Goal: Task Accomplishment & Management: Use online tool/utility

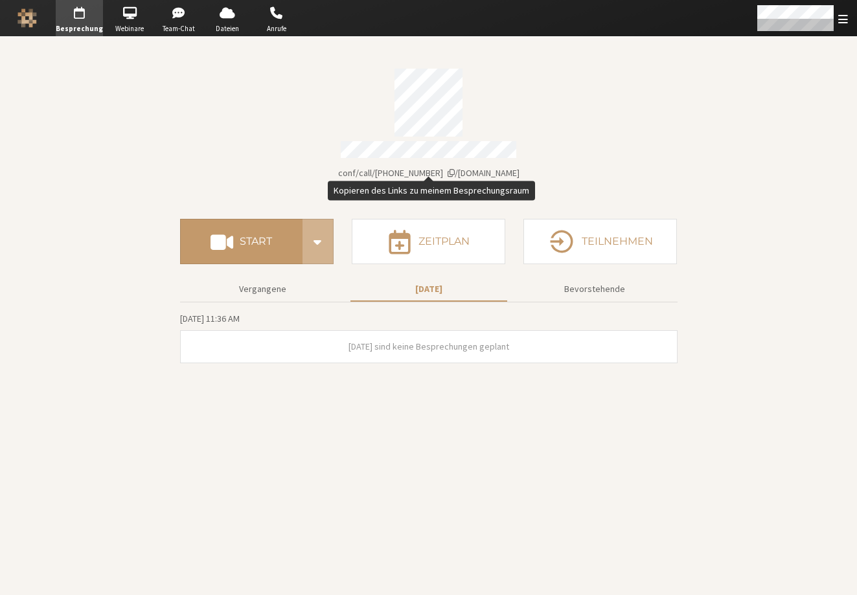
click at [455, 168] on span "Kontodaten" at bounding box center [451, 172] width 7 height 9
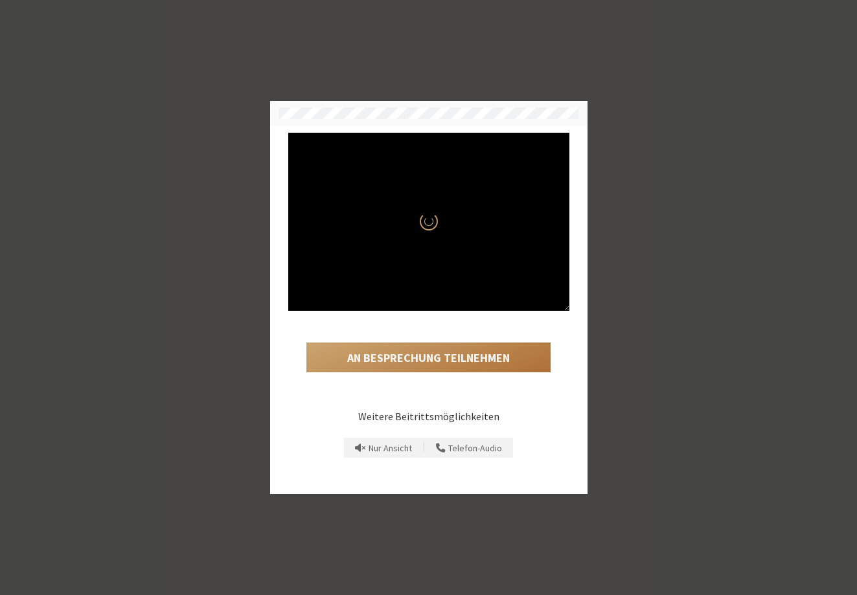
click at [467, 362] on button "An Besprechung teilnehmen" at bounding box center [428, 358] width 244 height 30
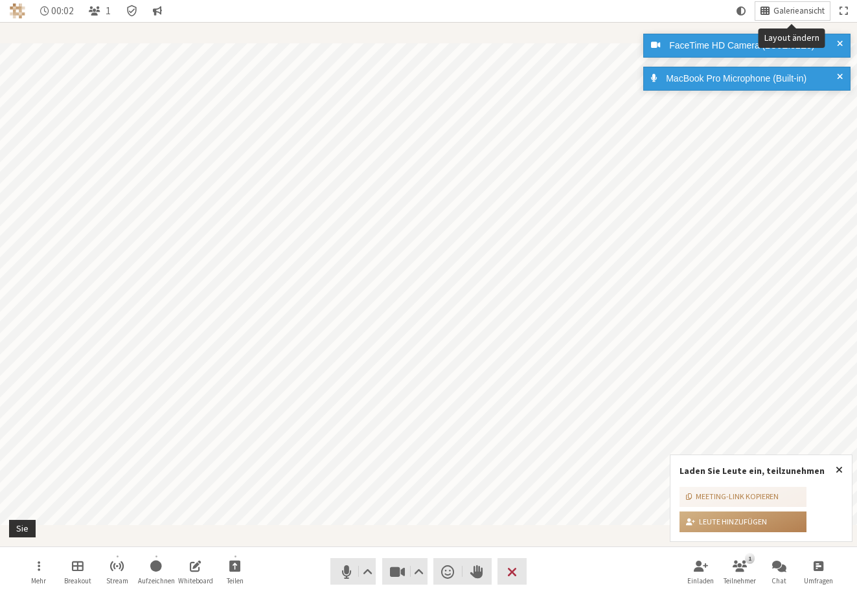
click at [781, 8] on span "Galerieansicht" at bounding box center [799, 11] width 51 height 10
click at [841, 40] on span at bounding box center [840, 46] width 6 height 14
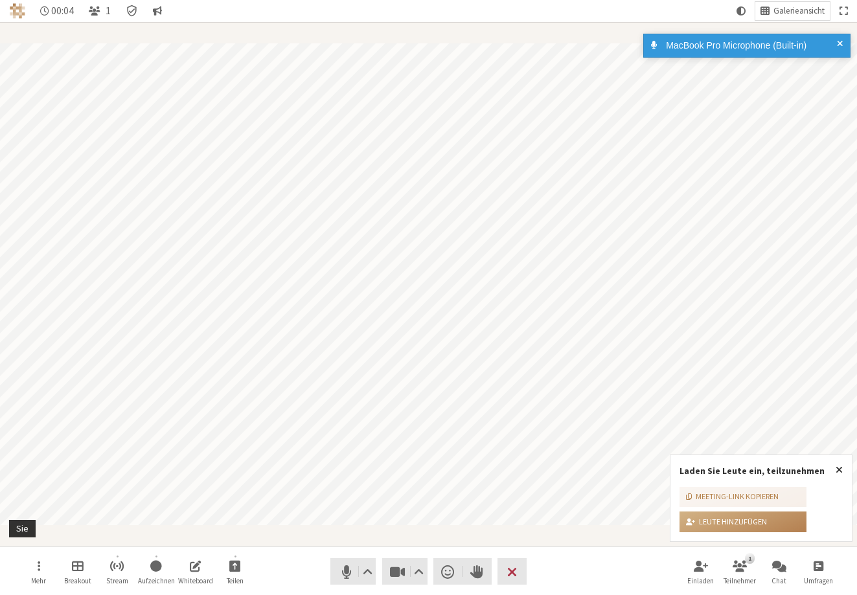
click at [838, 43] on span at bounding box center [840, 46] width 6 height 14
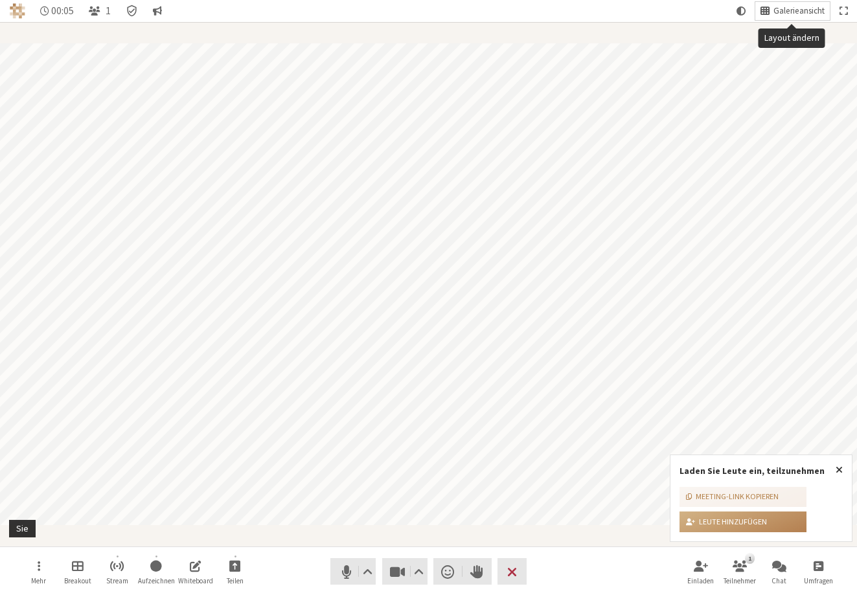
click at [813, 6] on span "Galerieansicht" at bounding box center [799, 11] width 51 height 10
click at [340, 571] on span "Stumm (⌘+Umschalt+A)" at bounding box center [346, 572] width 18 height 18
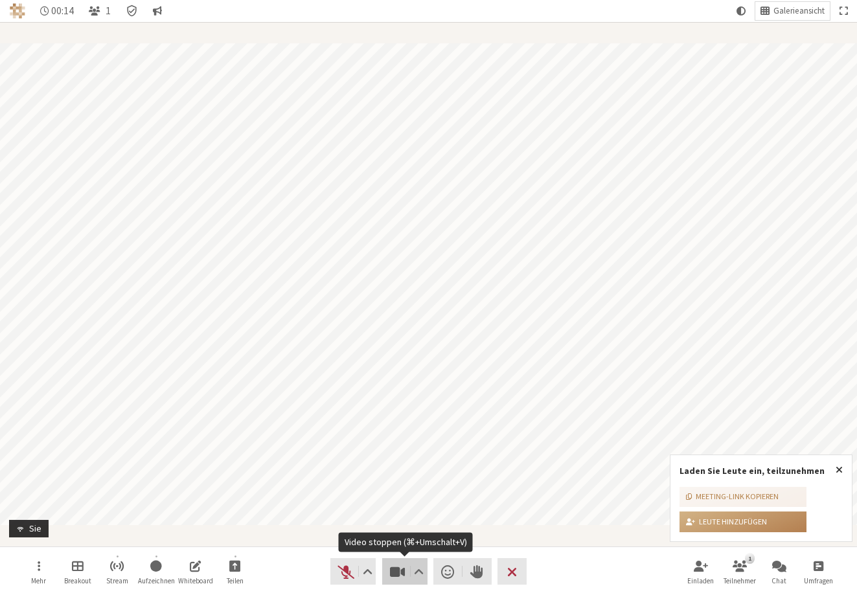
click at [391, 571] on span "Video stoppen (⌘+Umschalt+V)" at bounding box center [397, 572] width 18 height 18
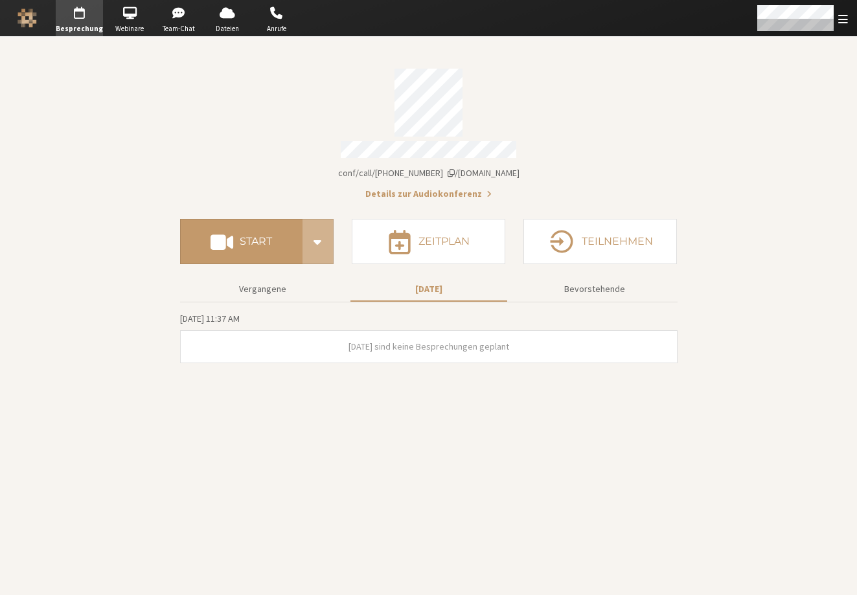
click at [478, 167] on span "iotum.callbridge.rocks/conf/call/8492808" at bounding box center [428, 173] width 181 height 12
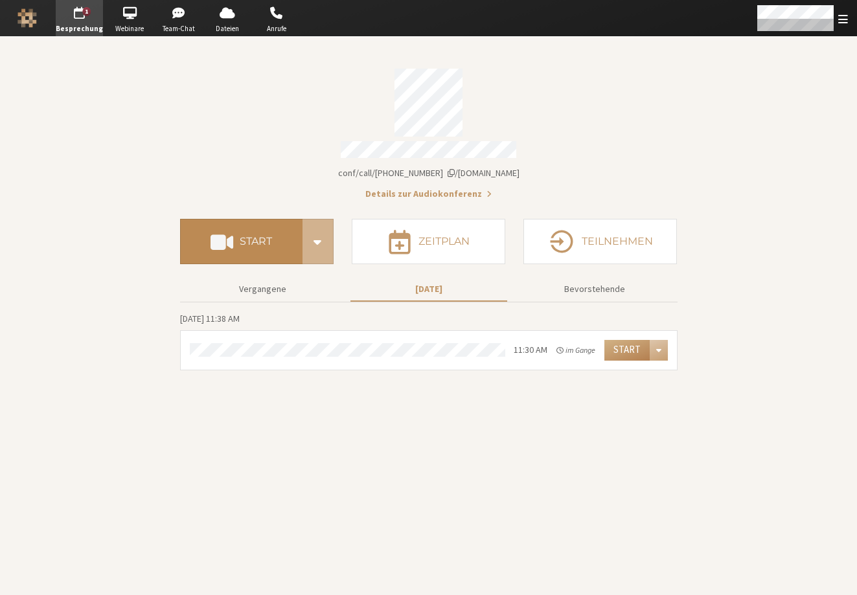
click at [259, 237] on h4 "Start" at bounding box center [256, 242] width 32 height 10
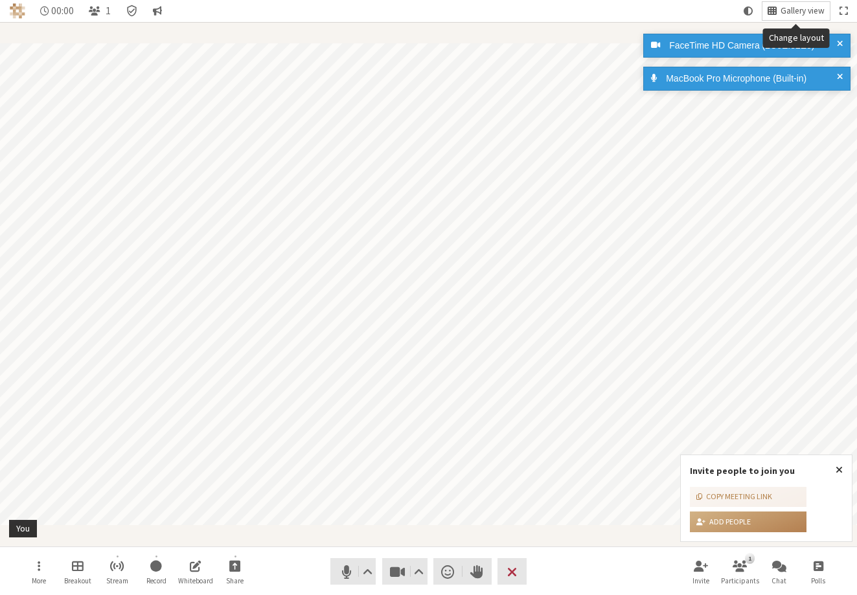
click at [783, 12] on span "Gallery view" at bounding box center [803, 11] width 44 height 10
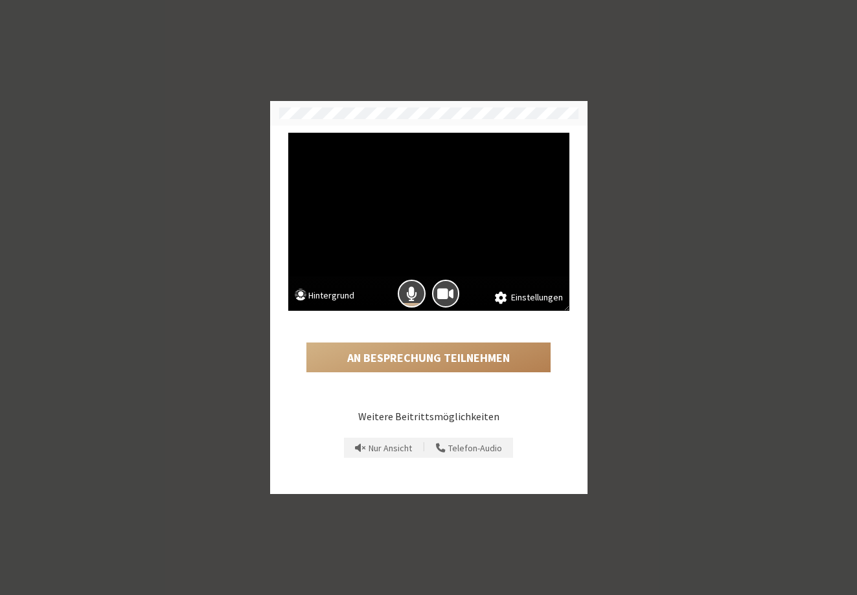
click at [459, 378] on div "An Besprechung teilnehmen" at bounding box center [428, 346] width 281 height 71
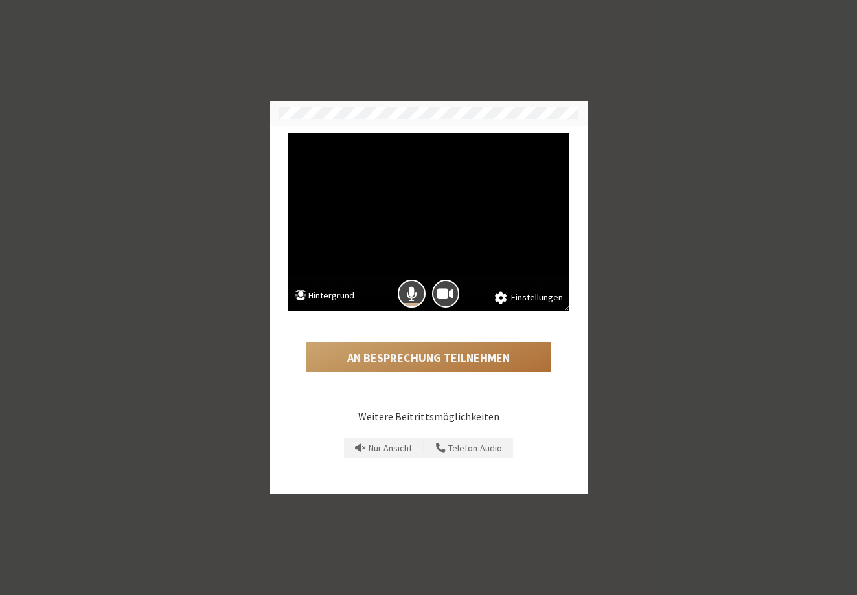
click at [465, 358] on button "An Besprechung teilnehmen" at bounding box center [428, 358] width 244 height 30
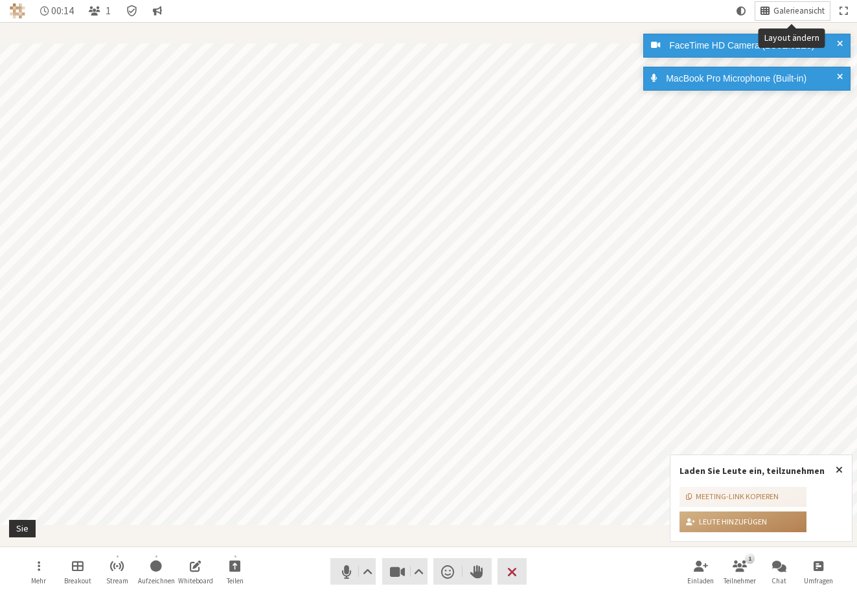
click at [782, 13] on span "Galerieansicht" at bounding box center [799, 11] width 51 height 10
